Goal: Task Accomplishment & Management: Use online tool/utility

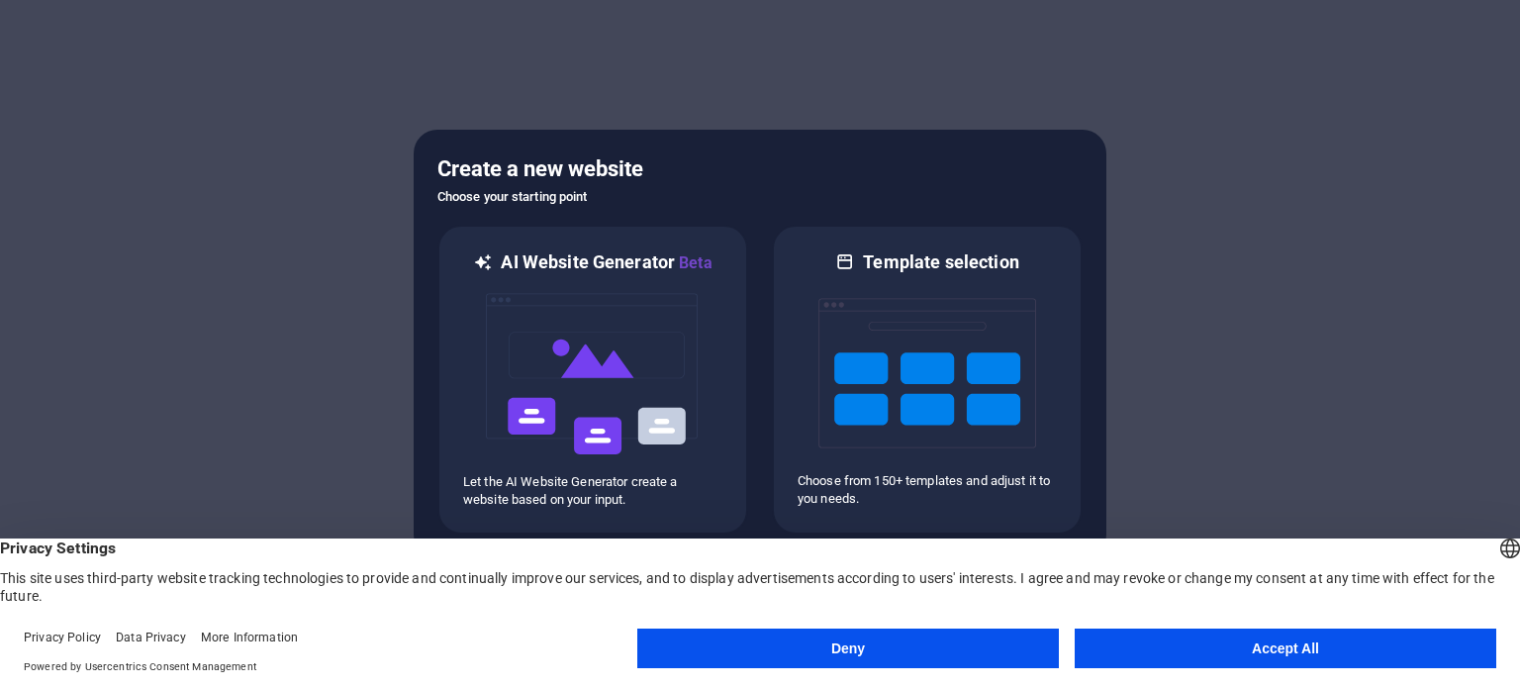
click at [1245, 665] on button "Accept All" at bounding box center [1286, 648] width 422 height 40
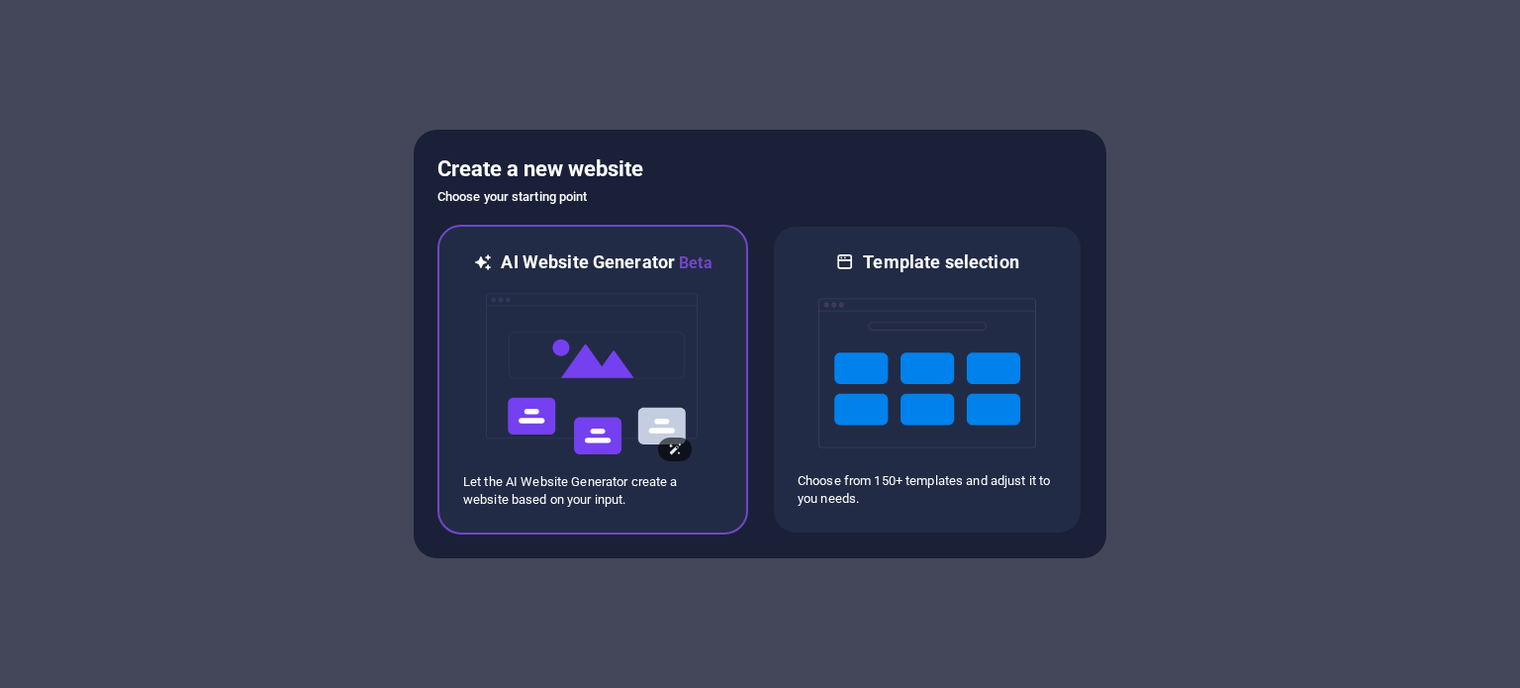
click at [587, 354] on img at bounding box center [593, 374] width 218 height 198
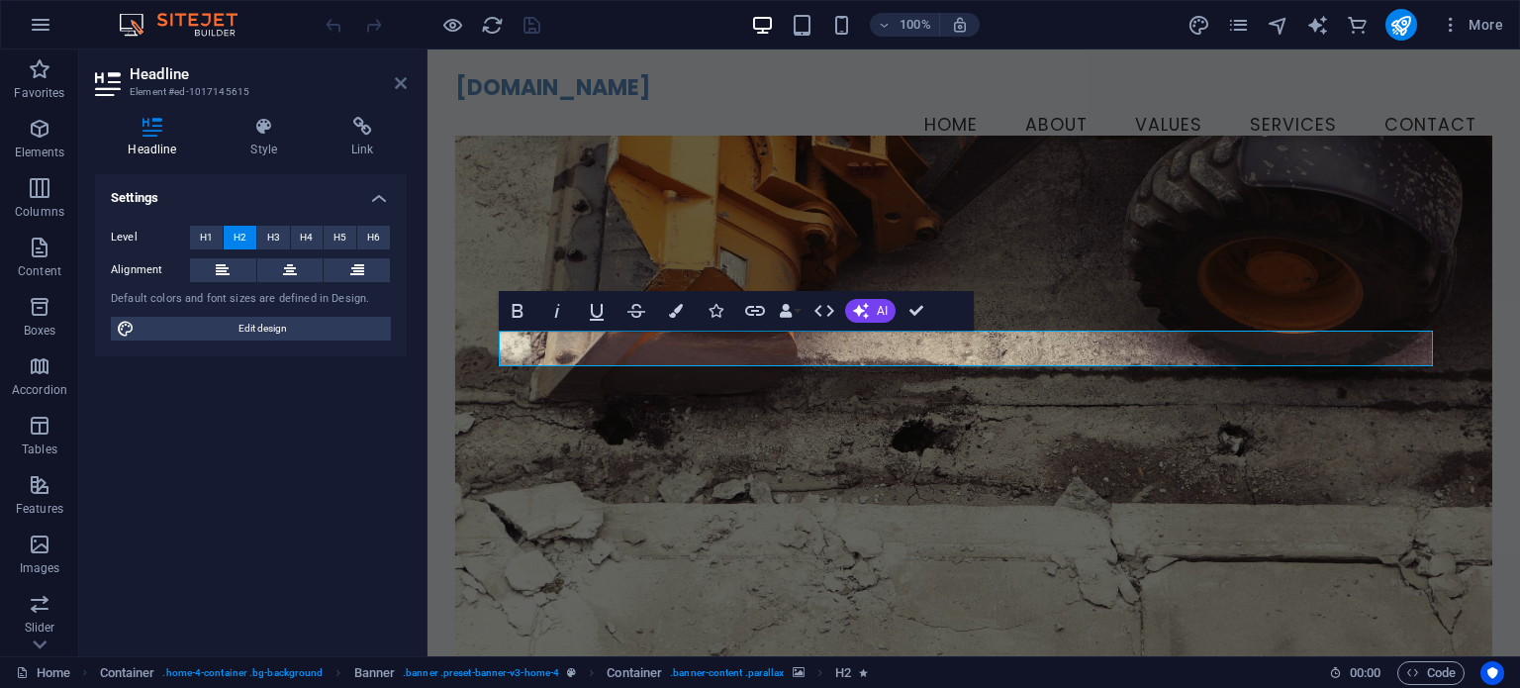
click at [398, 82] on icon at bounding box center [401, 83] width 12 height 16
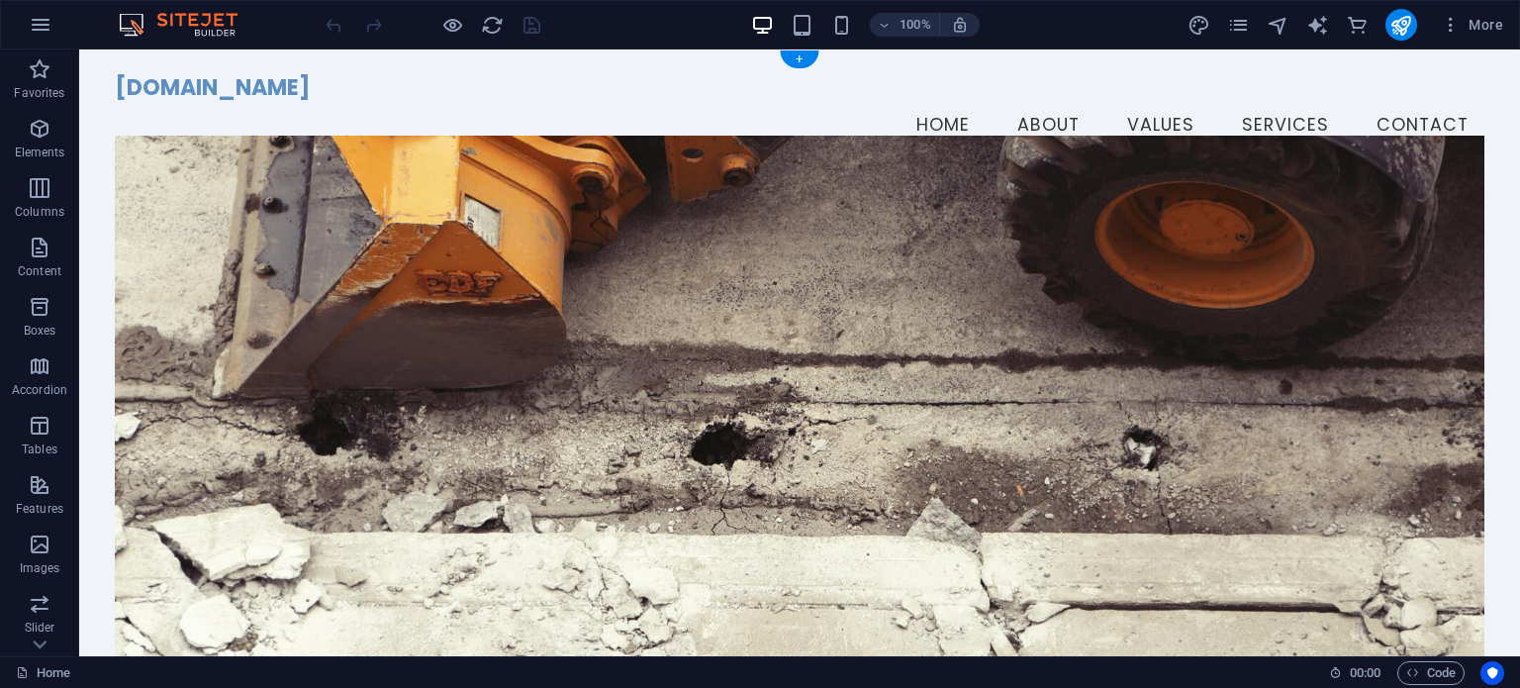
click at [845, 205] on figure at bounding box center [799, 412] width 1369 height 553
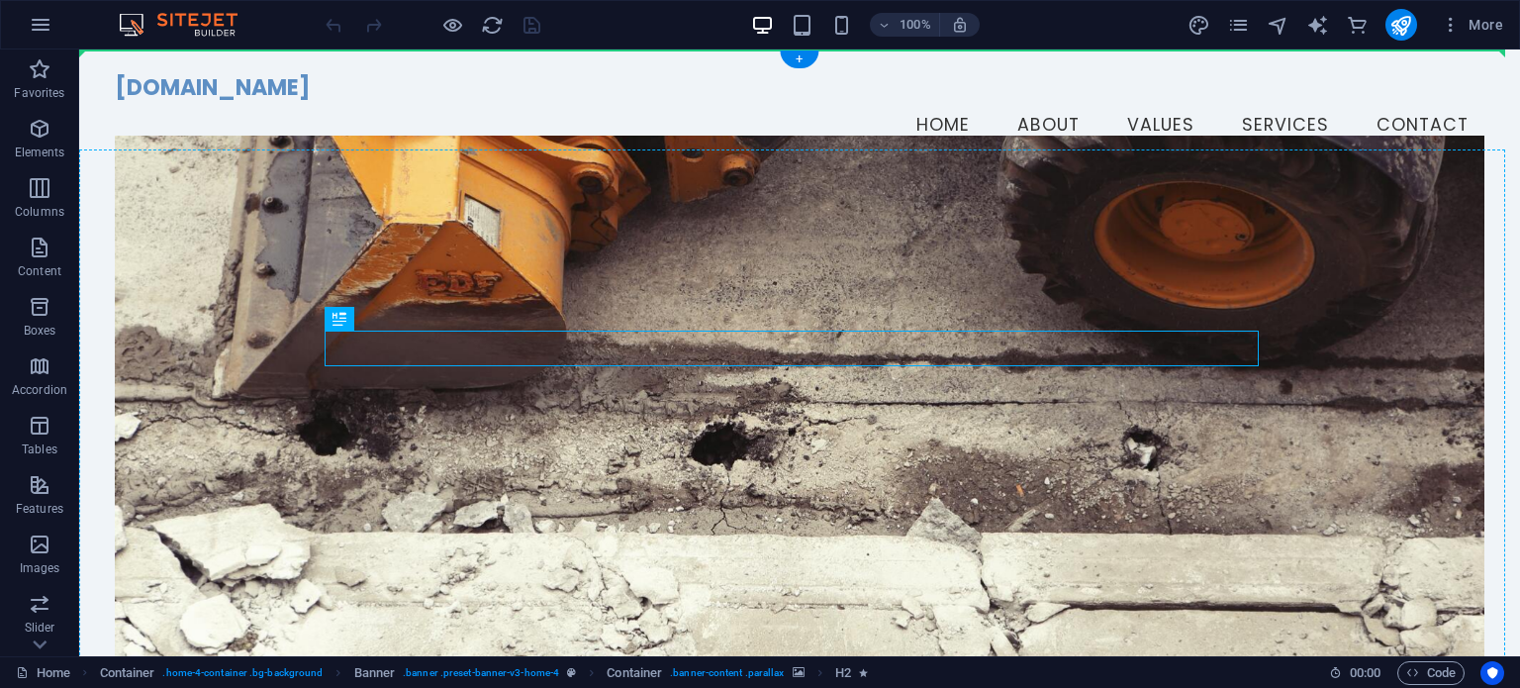
drag, startPoint x: 924, startPoint y: 347, endPoint x: 930, endPoint y: 302, distance: 45.9
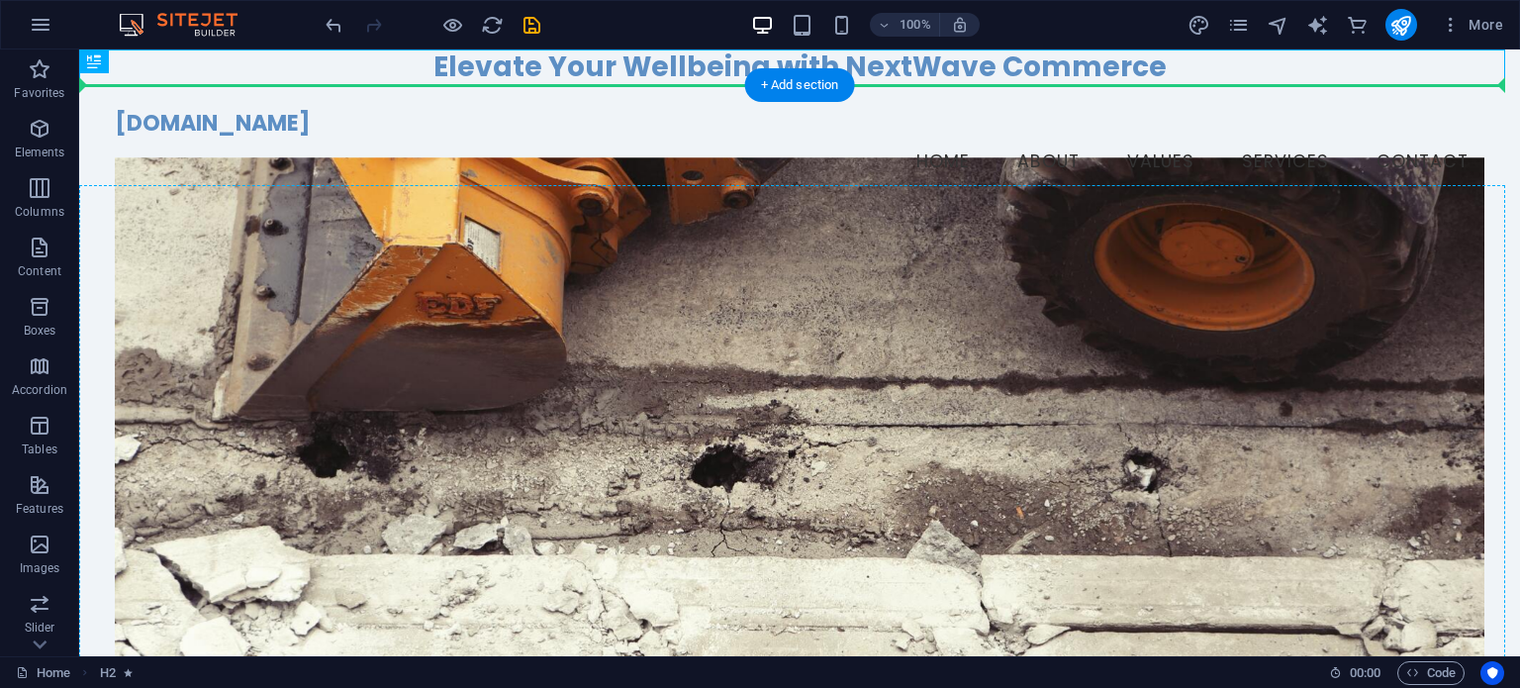
drag, startPoint x: 724, startPoint y: 66, endPoint x: 744, endPoint y: 300, distance: 234.4
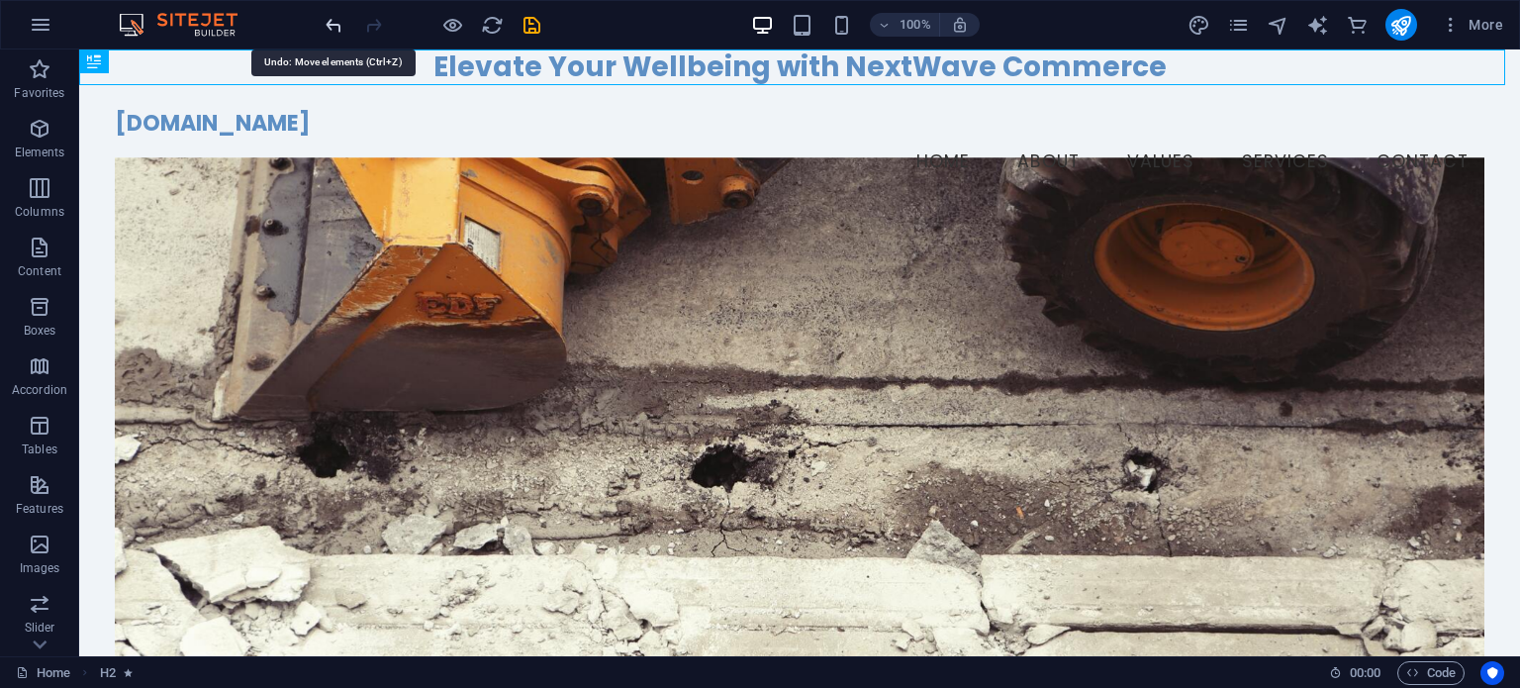
click at [329, 18] on icon "undo" at bounding box center [334, 25] width 23 height 23
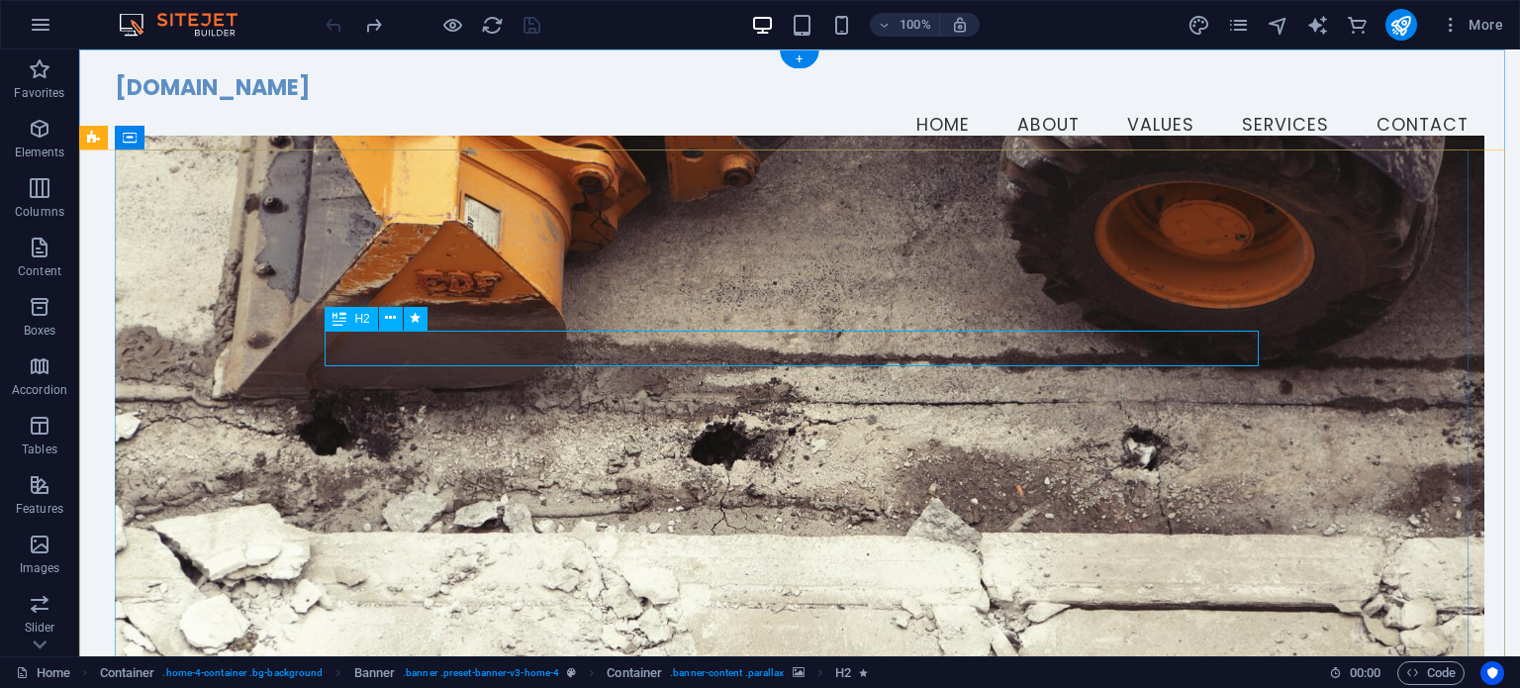
drag, startPoint x: 1181, startPoint y: 328, endPoint x: 1188, endPoint y: 304, distance: 24.7
click at [1188, 304] on figure at bounding box center [799, 412] width 1369 height 553
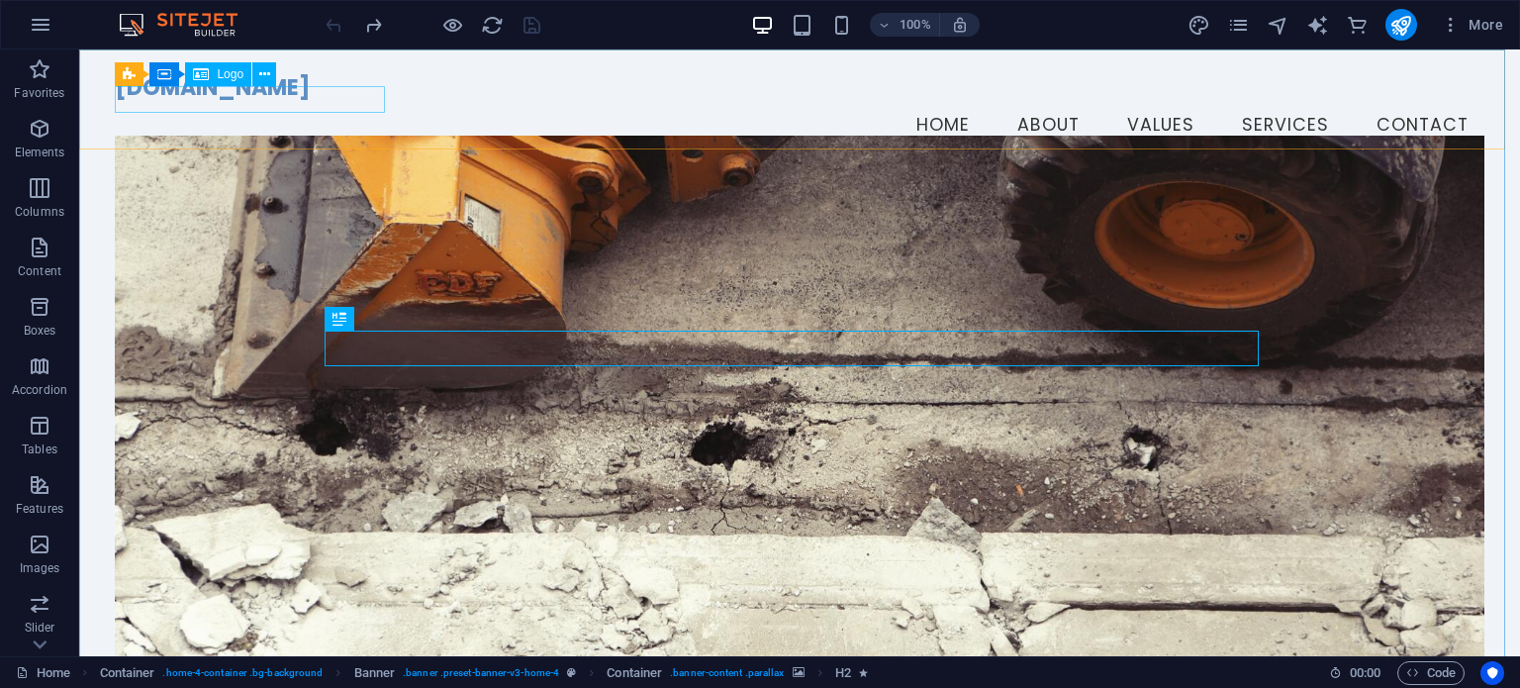
click at [229, 77] on span "Logo" at bounding box center [230, 74] width 27 height 12
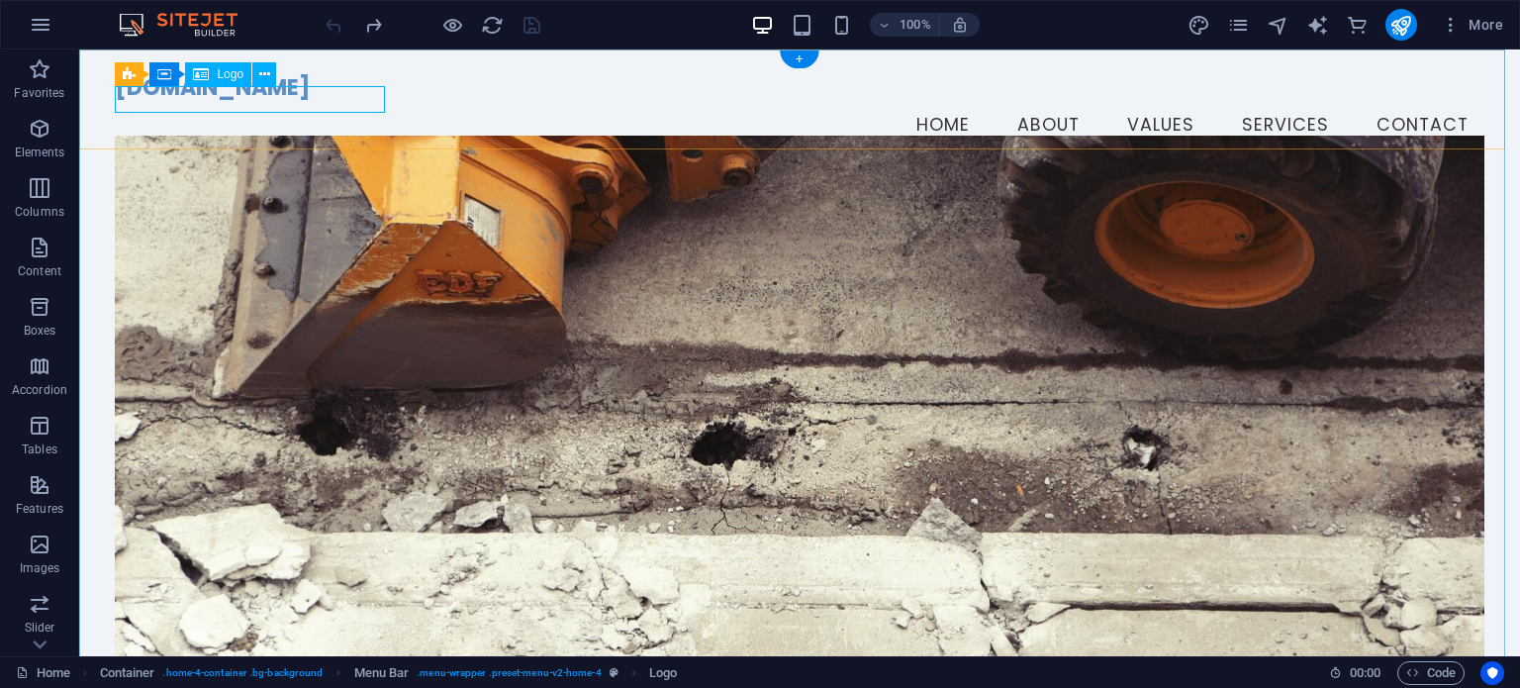
click at [229, 97] on div "[DOMAIN_NAME]" at bounding box center [799, 88] width 1369 height 27
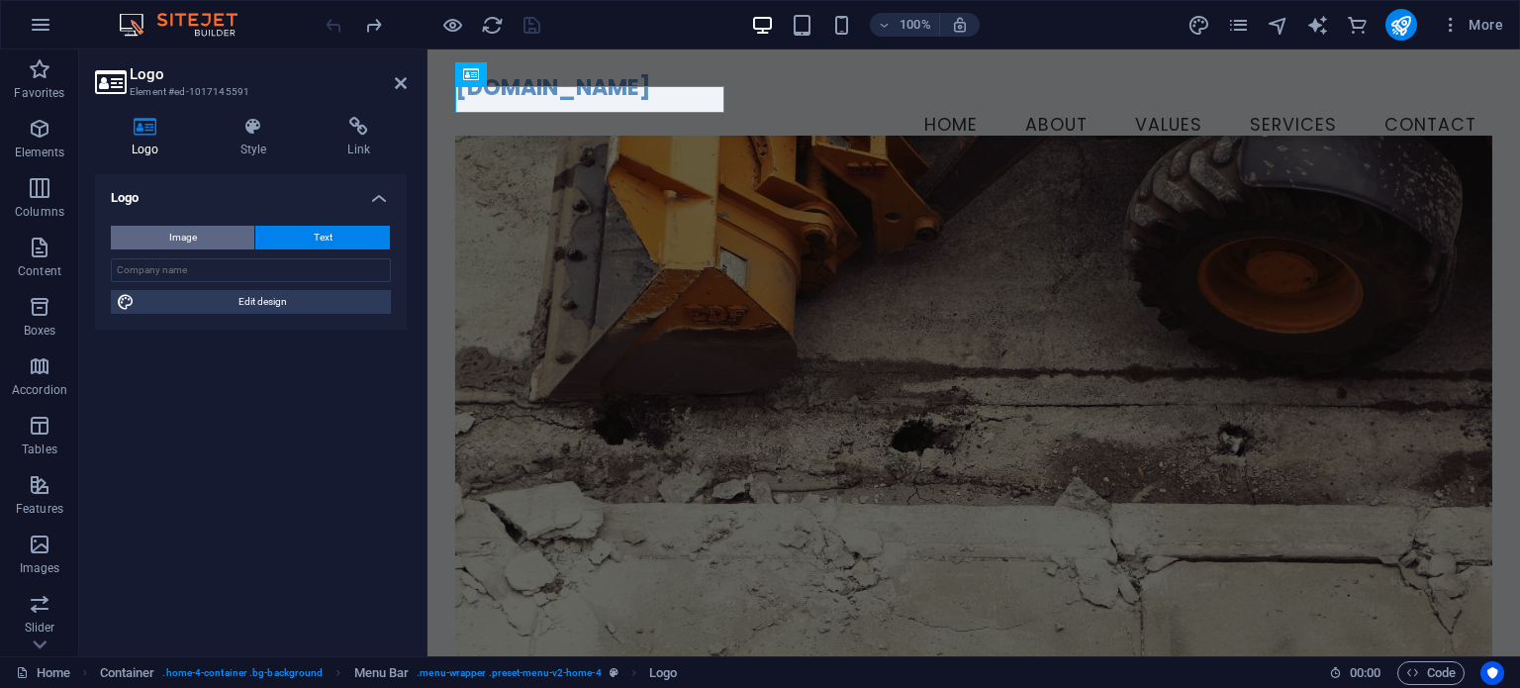
click at [178, 239] on span "Image" at bounding box center [183, 238] width 28 height 24
select select "DISABLED_OPTION_VALUE"
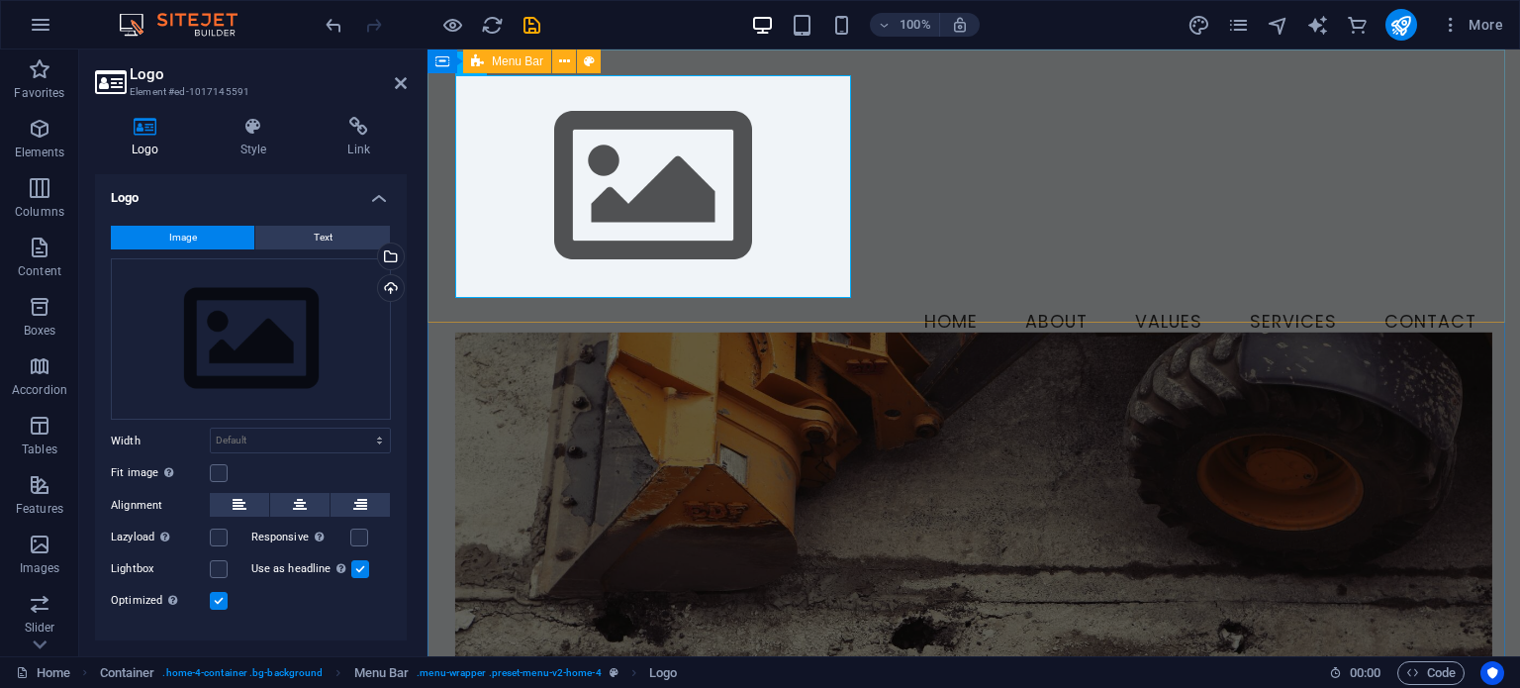
click at [918, 127] on div "Menu Home About Values Services Contact" at bounding box center [974, 210] width 1093 height 323
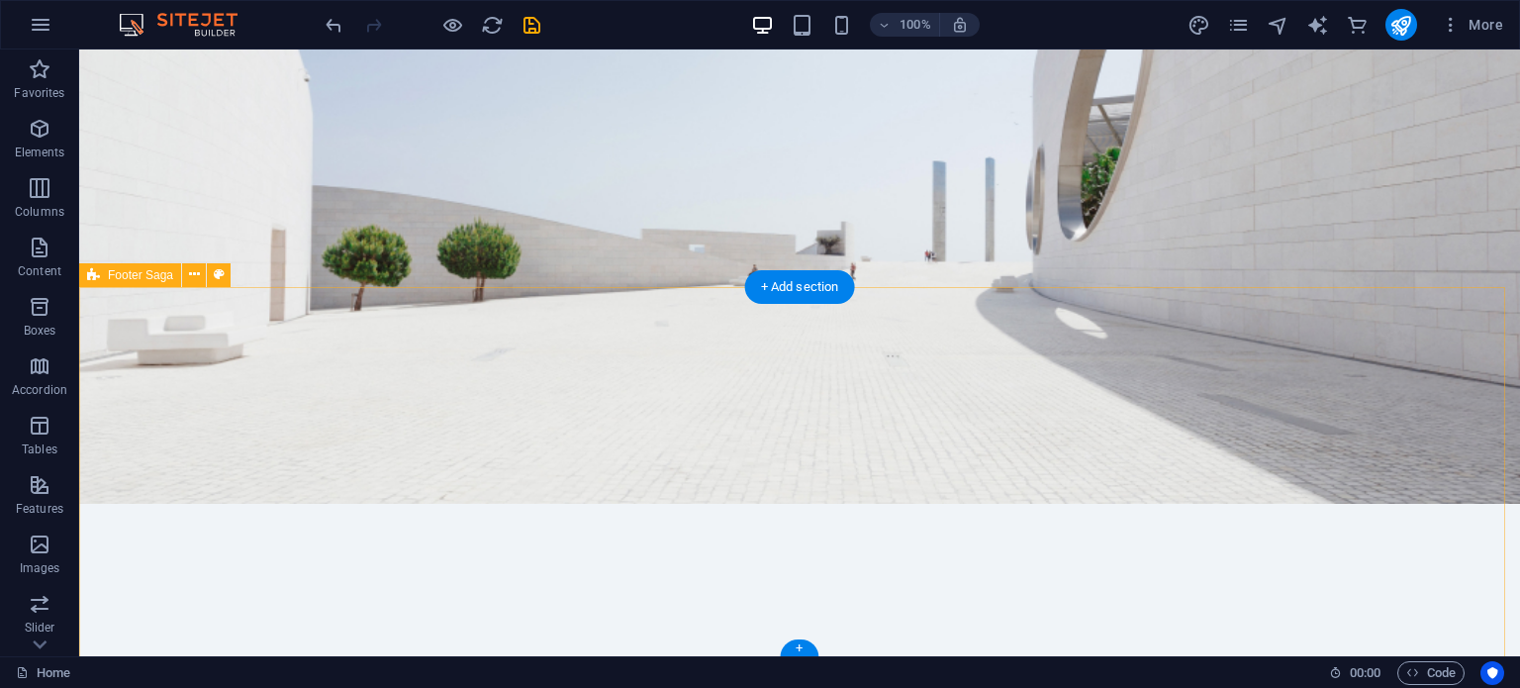
scroll to position [5562, 0]
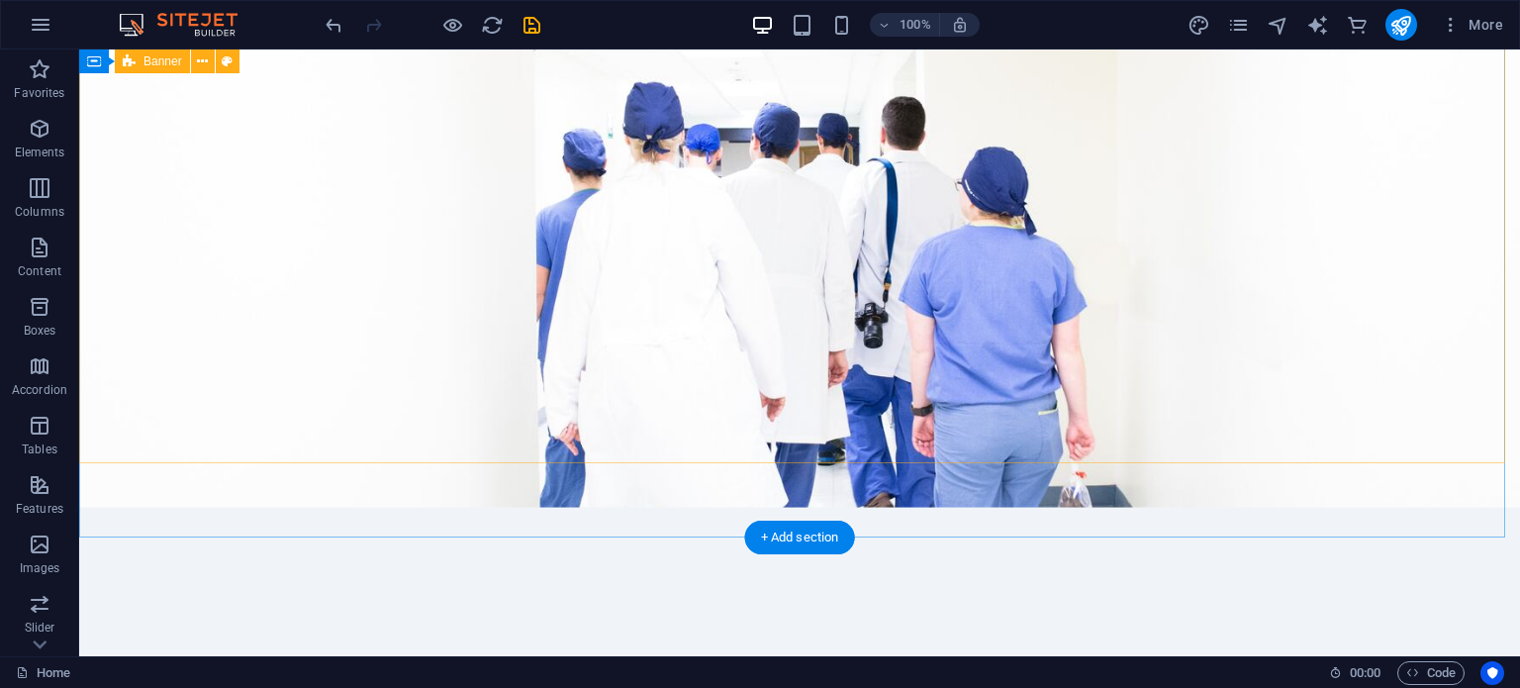
scroll to position [113, 0]
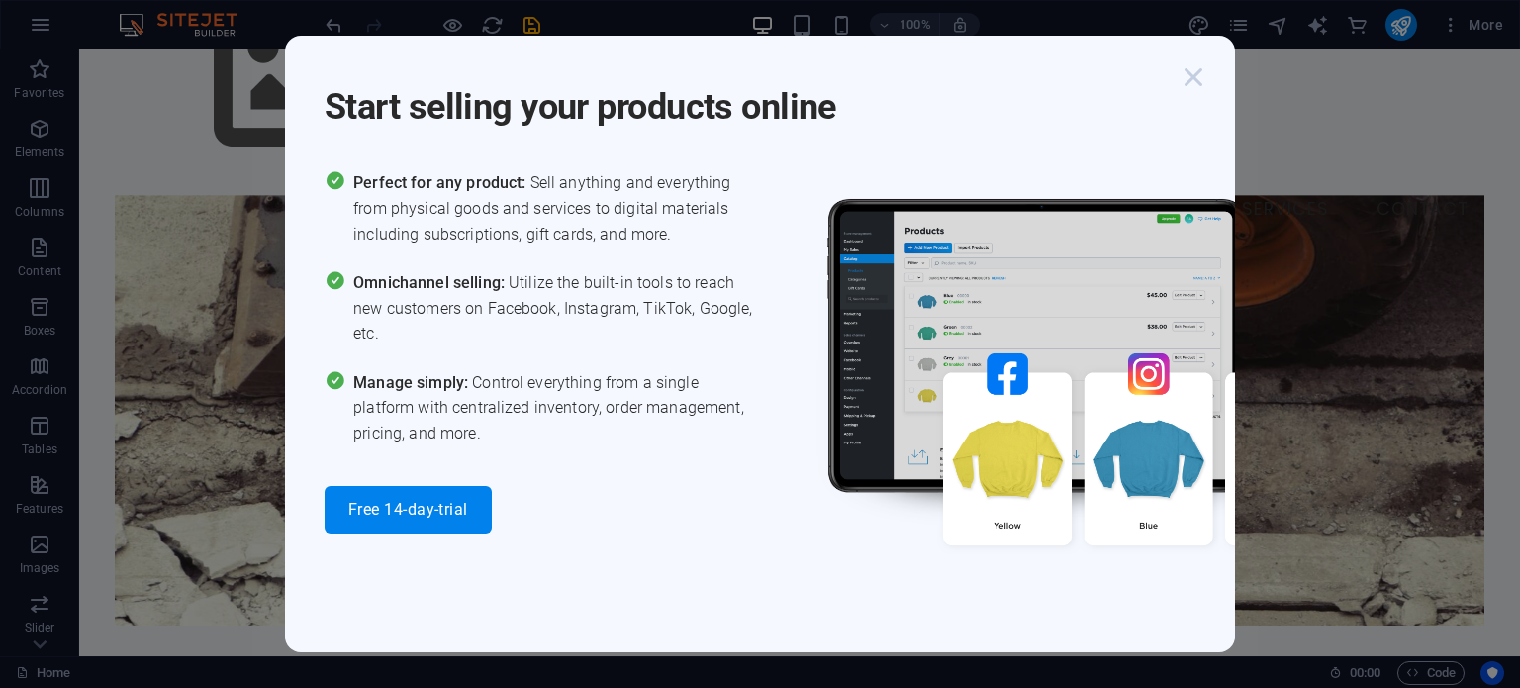
click at [1189, 74] on icon "button" at bounding box center [1194, 77] width 36 height 36
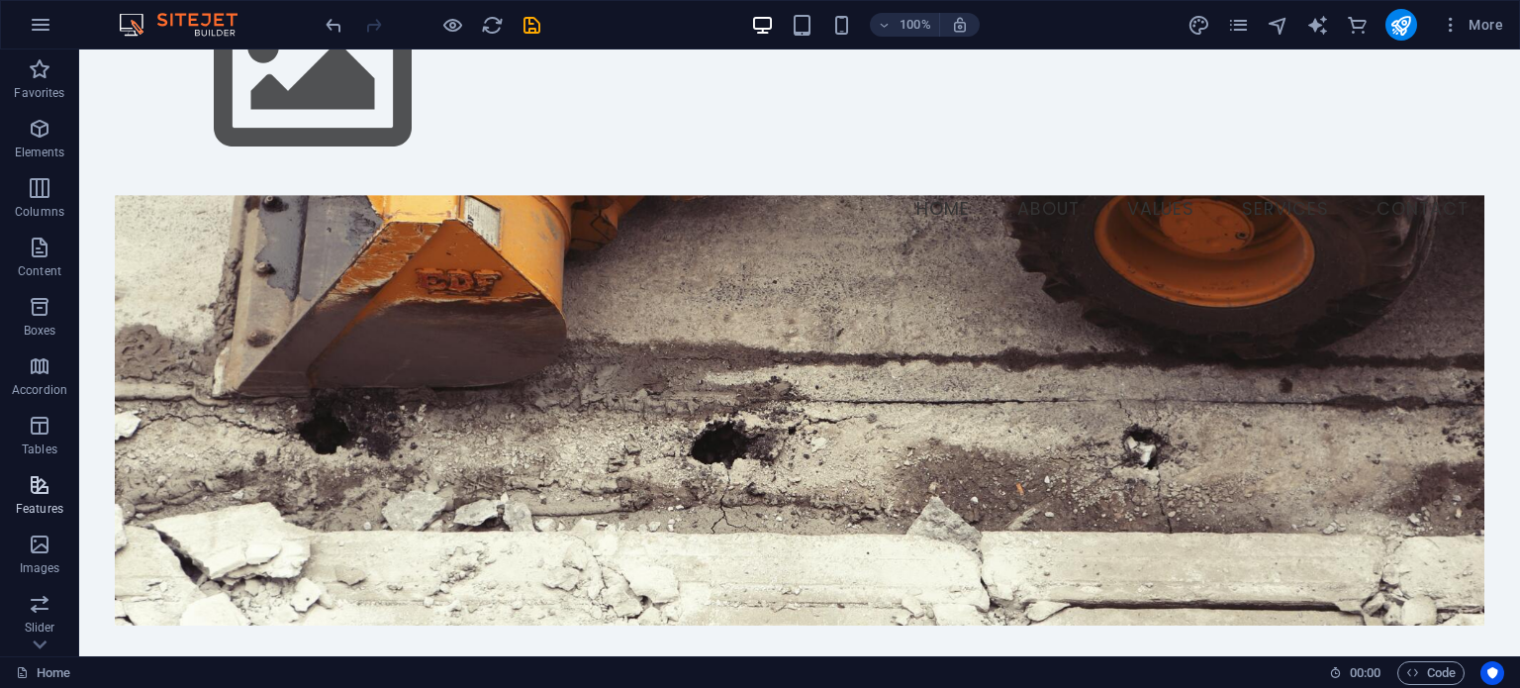
drag, startPoint x: 63, startPoint y: 490, endPoint x: 0, endPoint y: 490, distance: 63.3
click at [63, 490] on span "Features" at bounding box center [39, 497] width 79 height 48
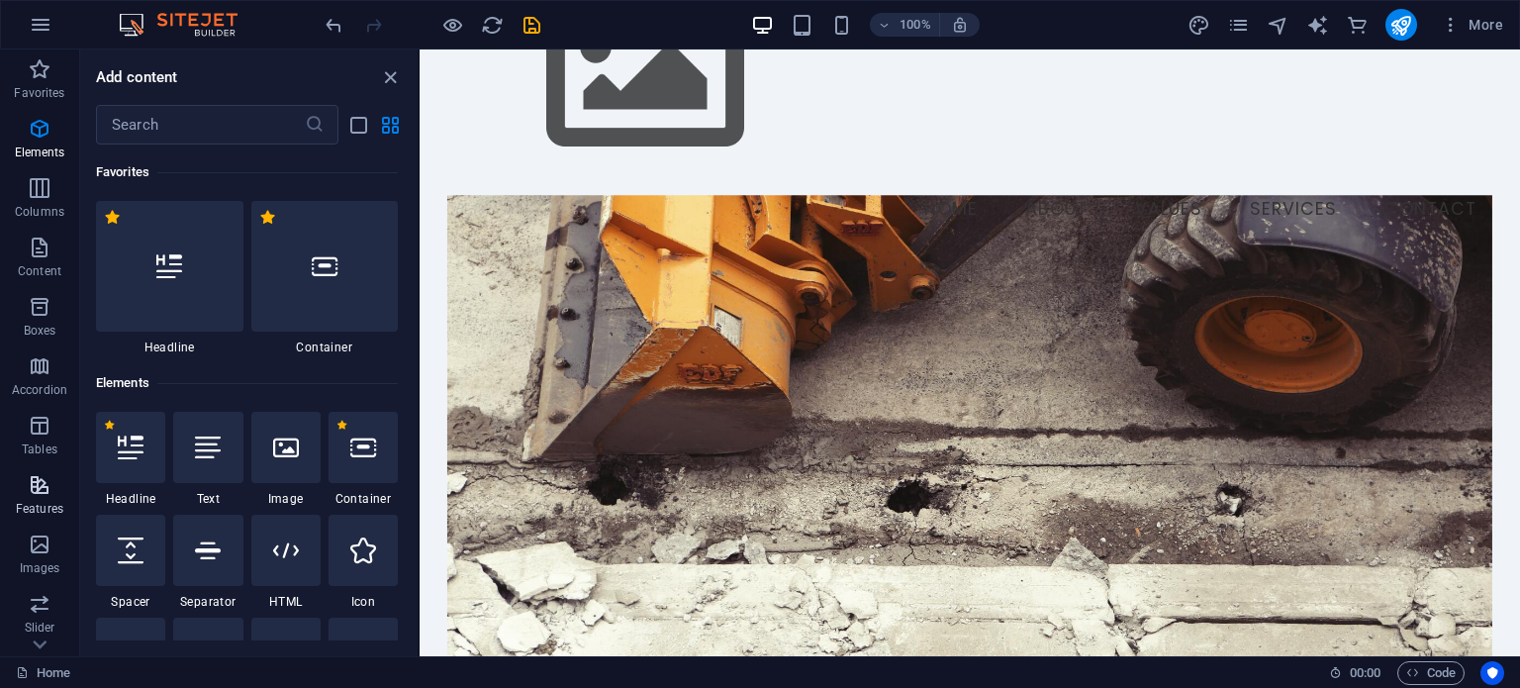
scroll to position [7714, 0]
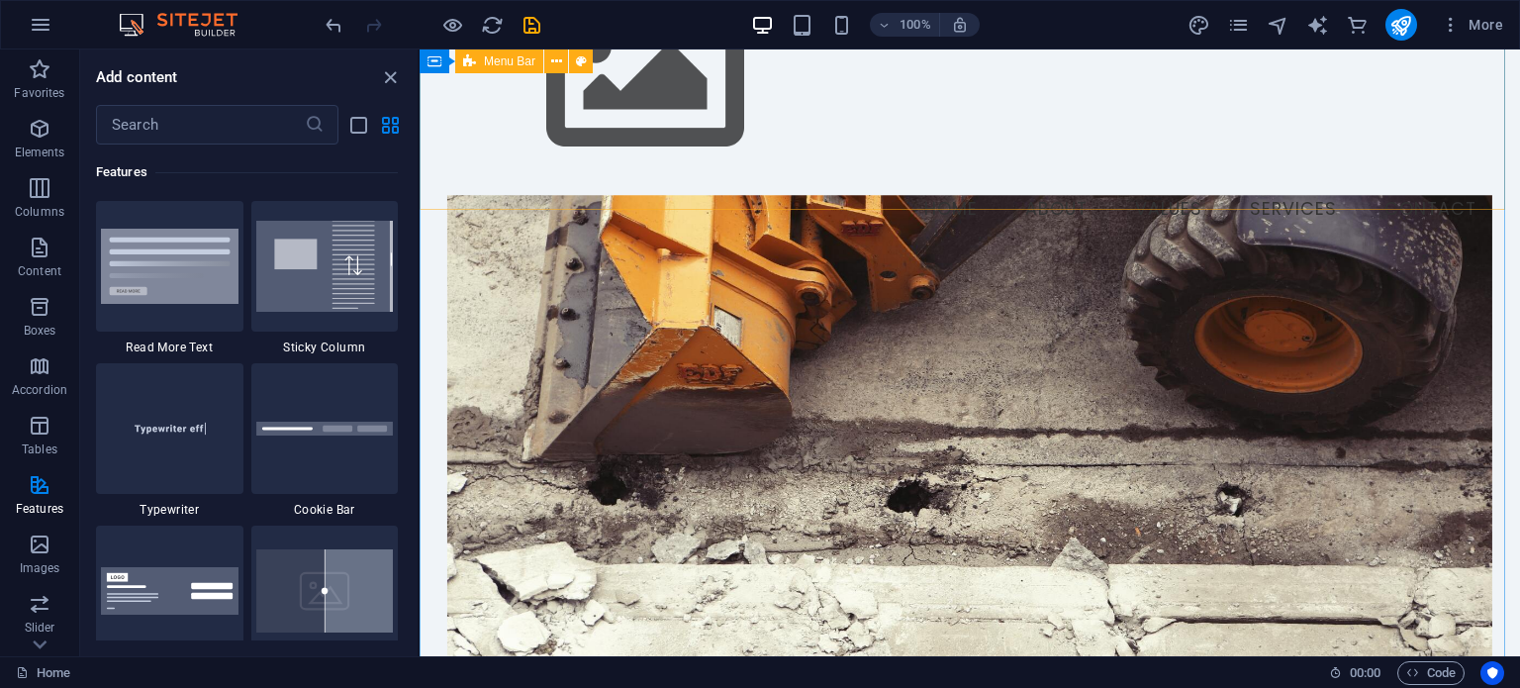
click at [766, 195] on div "Menu Home About Values Services Contact" at bounding box center [970, 98] width 1100 height 323
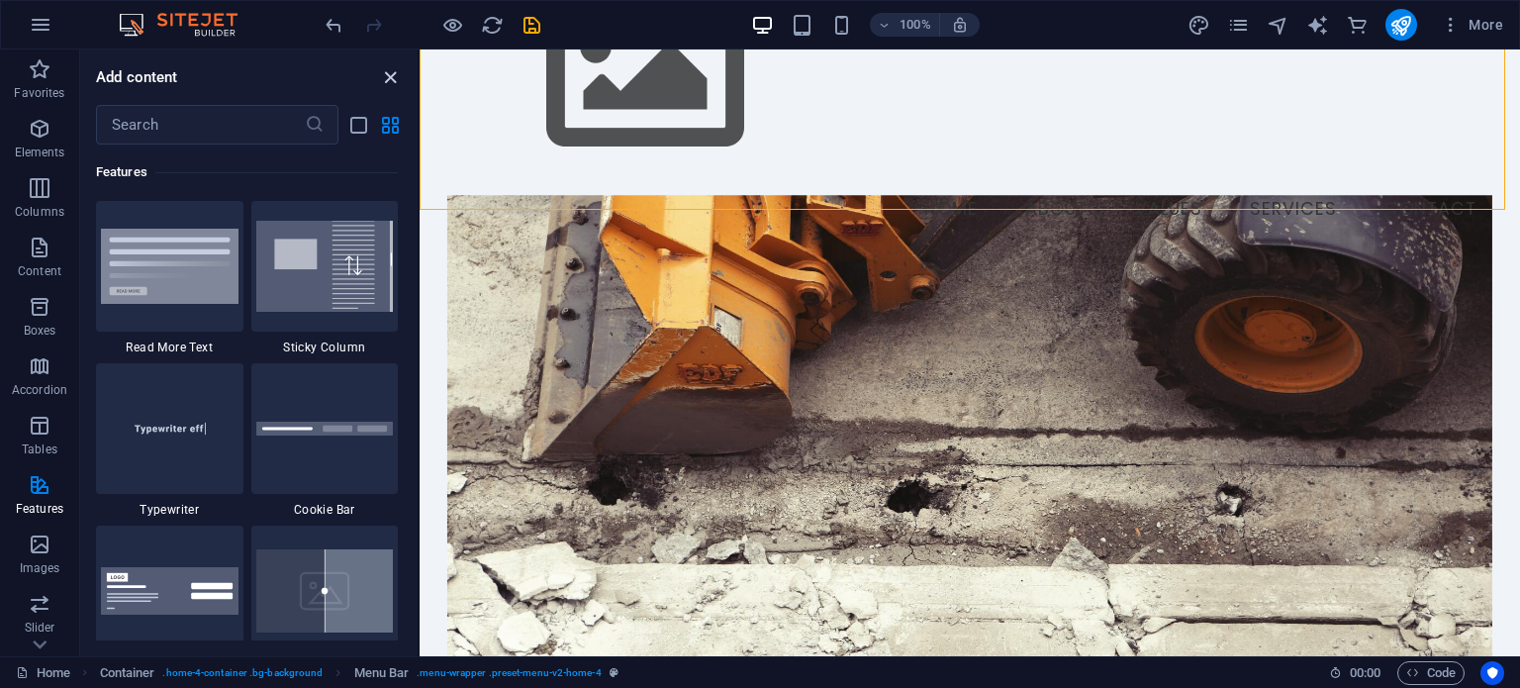
click at [393, 81] on icon "close panel" at bounding box center [390, 77] width 23 height 23
